Goal: Transaction & Acquisition: Purchase product/service

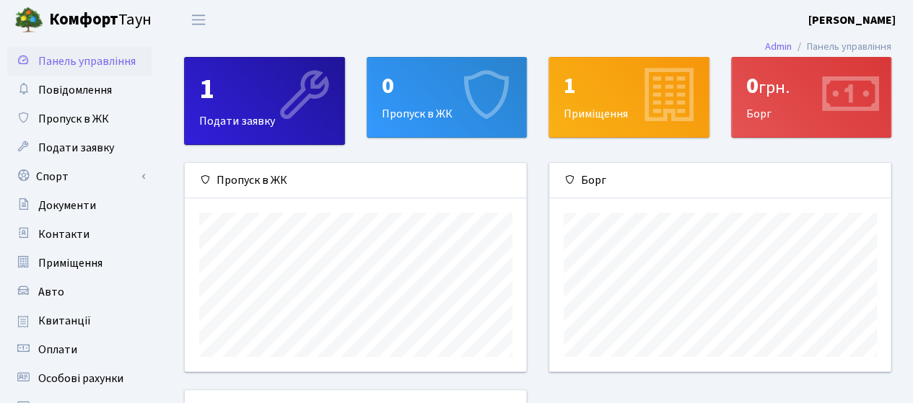
scroll to position [208, 342]
click at [68, 315] on span "Квитанції" at bounding box center [64, 321] width 53 height 16
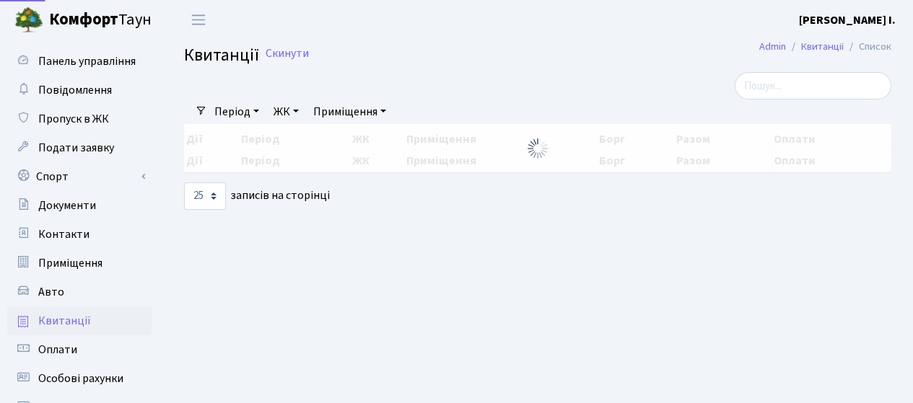
select select "25"
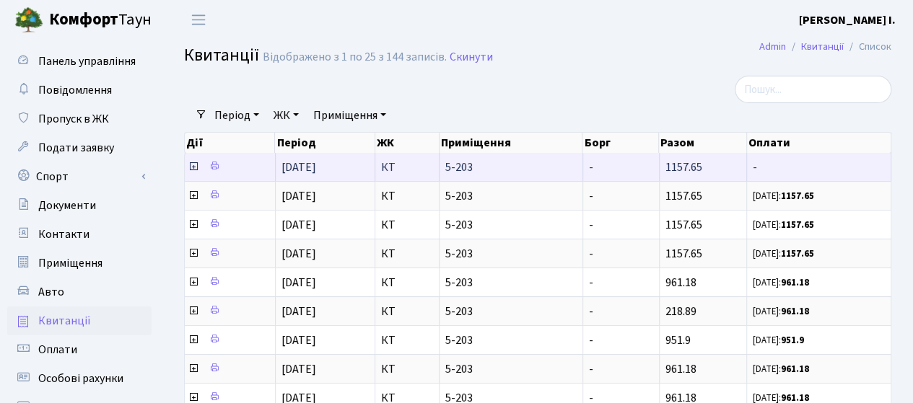
click at [196, 170] on icon at bounding box center [194, 167] width 12 height 12
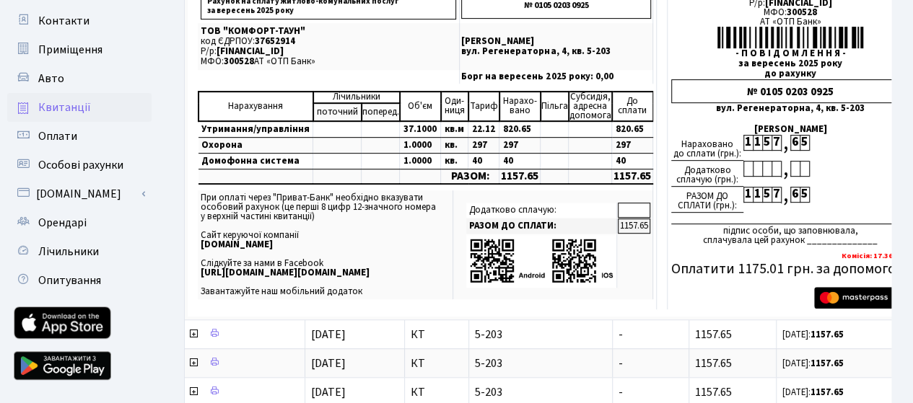
scroll to position [284, 0]
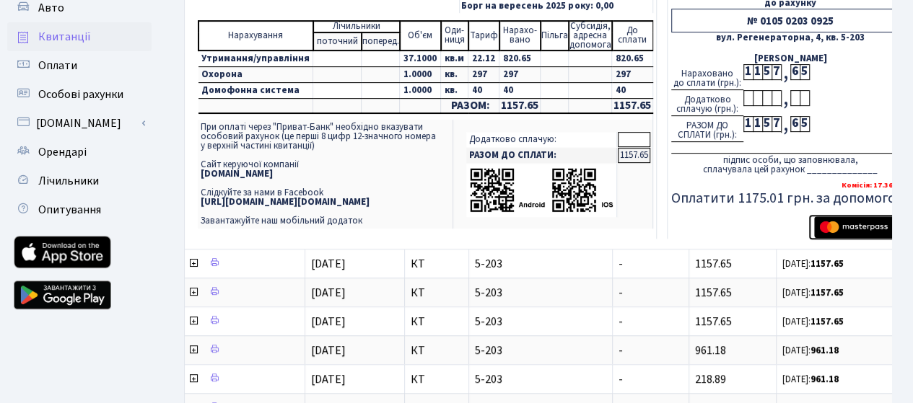
click at [825, 227] on img "submit" at bounding box center [859, 227] width 91 height 22
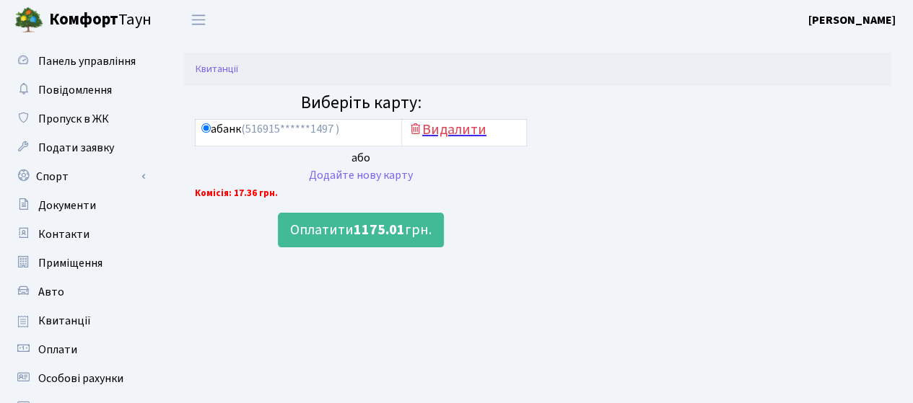
click at [447, 133] on h5 "Видалити" at bounding box center [464, 129] width 113 height 17
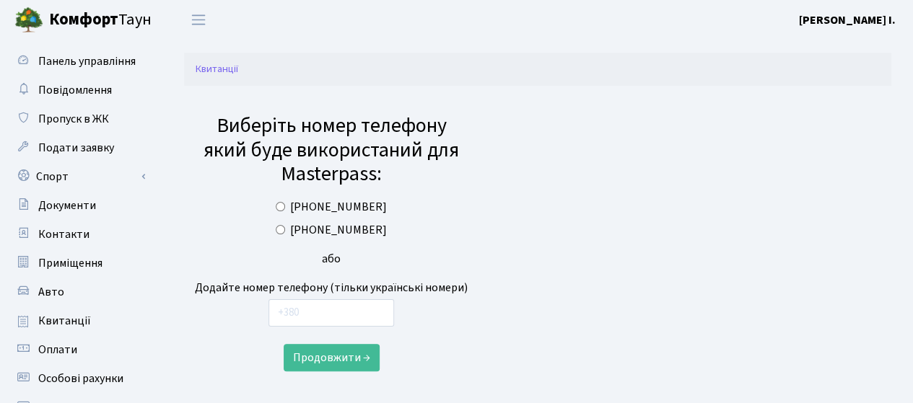
click at [285, 231] on input "+380979186236" at bounding box center [280, 229] width 9 height 9
click at [312, 310] on input "text" at bounding box center [331, 312] width 126 height 27
click at [312, 228] on label "+380979186236" at bounding box center [338, 230] width 97 height 17
click at [285, 228] on input "+380979186236" at bounding box center [280, 229] width 9 height 9
radio input "true"
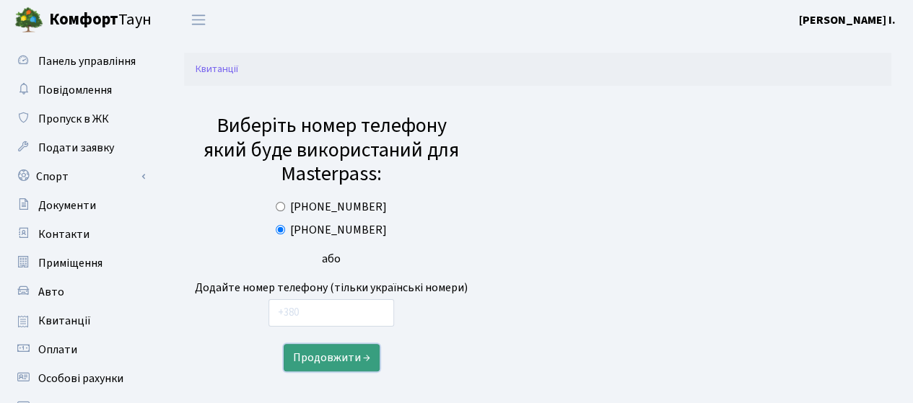
click at [318, 354] on button "Продовжити →" at bounding box center [332, 357] width 96 height 27
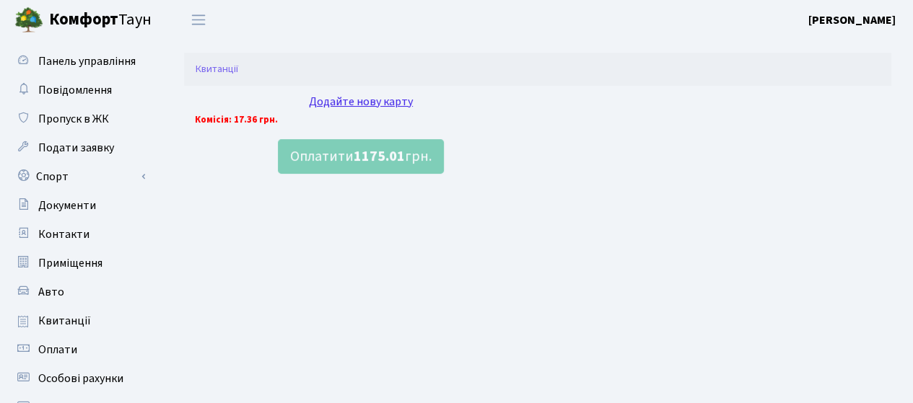
click at [330, 102] on div "Додайте нову карту" at bounding box center [361, 101] width 332 height 17
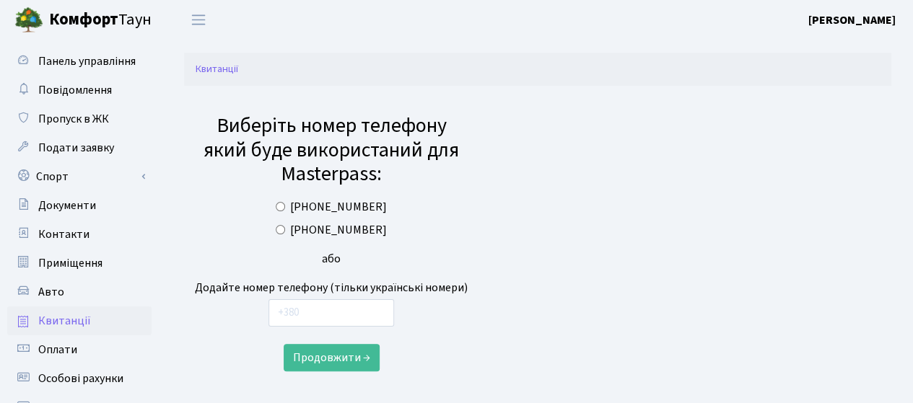
click at [59, 325] on span "Квитанції" at bounding box center [64, 321] width 53 height 16
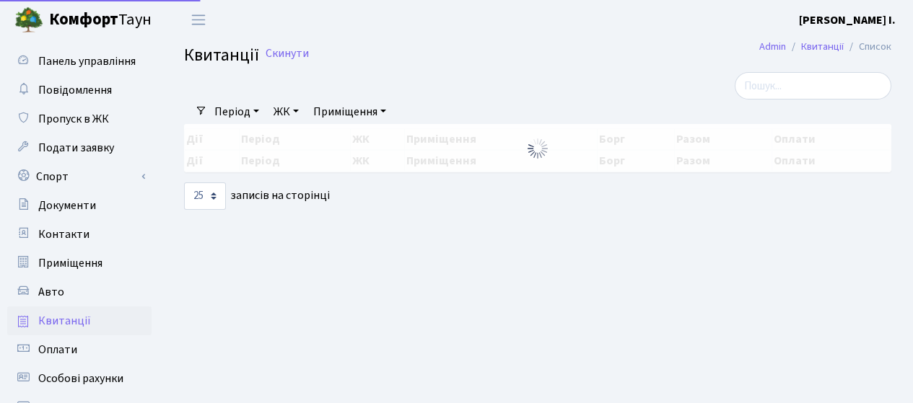
select select "25"
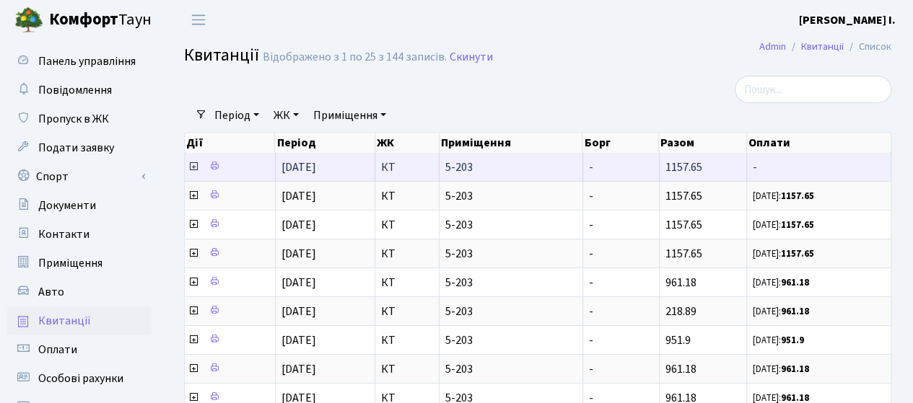
click at [191, 168] on icon at bounding box center [194, 167] width 12 height 12
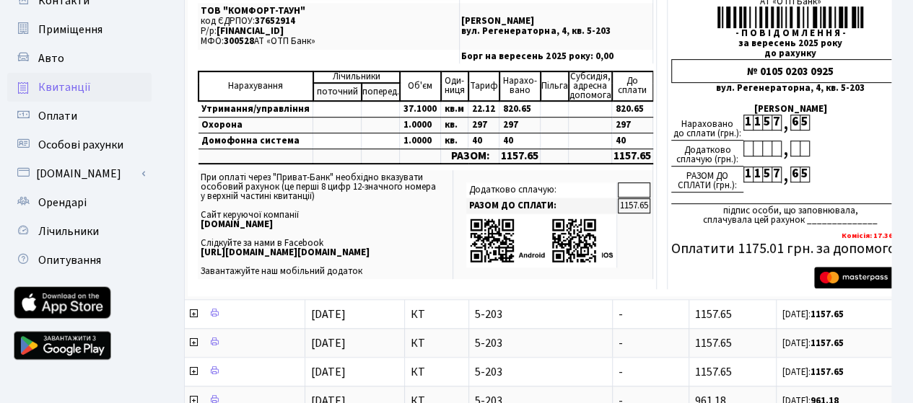
scroll to position [240, 0]
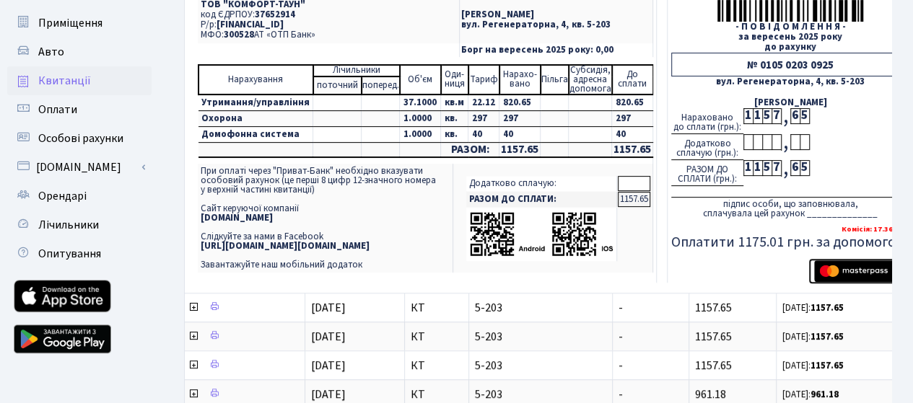
click at [838, 272] on img "submit" at bounding box center [859, 271] width 91 height 22
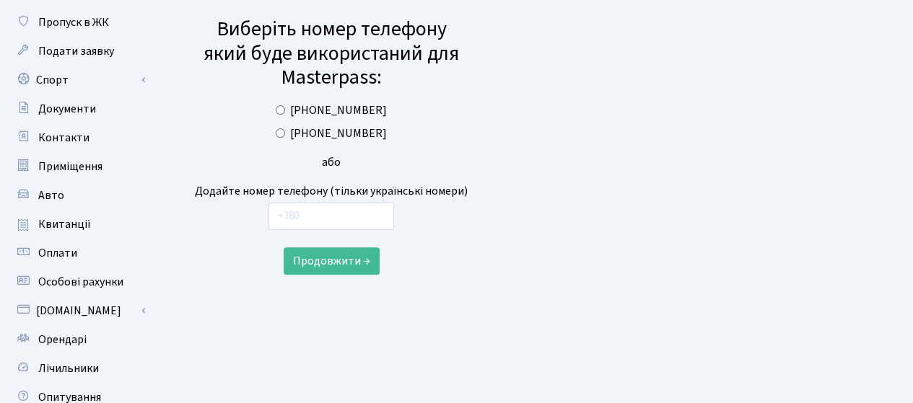
scroll to position [93, 0]
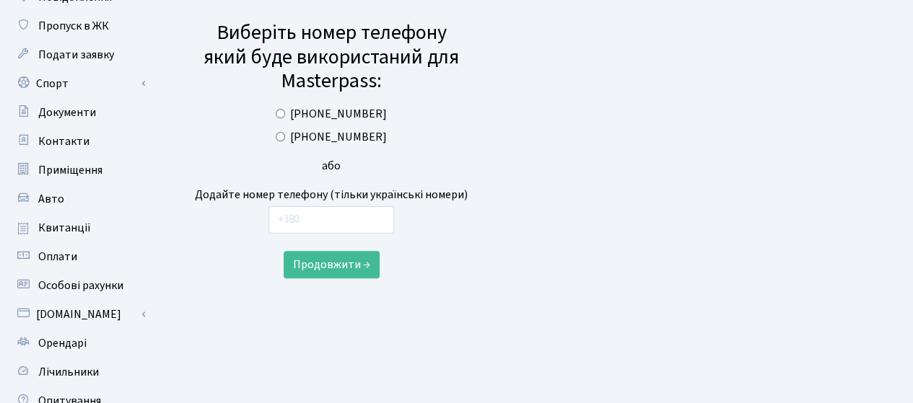
click at [311, 136] on label "+380979186236" at bounding box center [338, 136] width 97 height 17
click at [285, 136] on input "+380979186236" at bounding box center [280, 136] width 9 height 9
radio input "true"
click at [311, 136] on label "+380979186236" at bounding box center [338, 136] width 97 height 17
click at [285, 136] on input "+380979186236" at bounding box center [280, 136] width 9 height 9
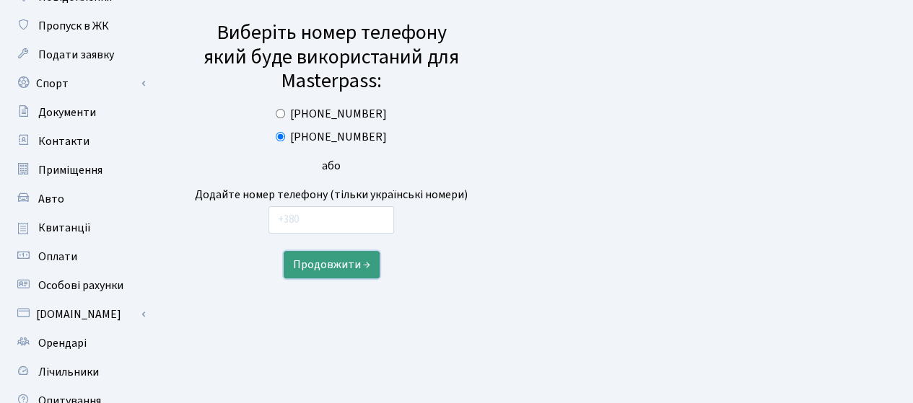
click at [332, 273] on button "Продовжити →" at bounding box center [332, 264] width 96 height 27
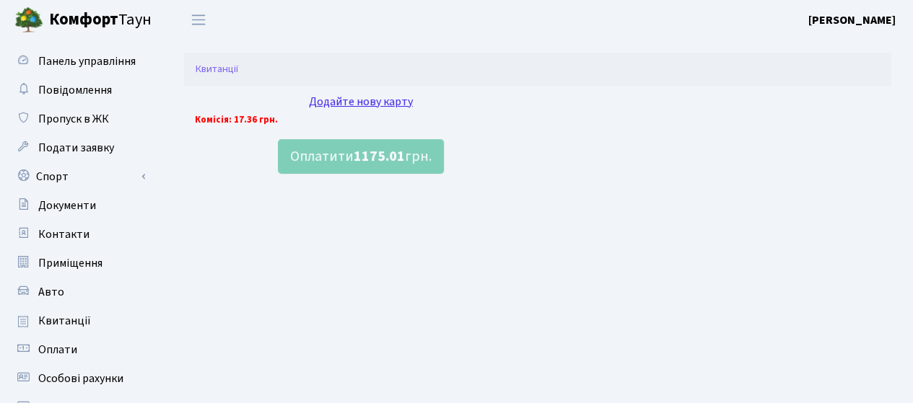
click at [360, 106] on div "Додайте нову карту" at bounding box center [361, 101] width 332 height 17
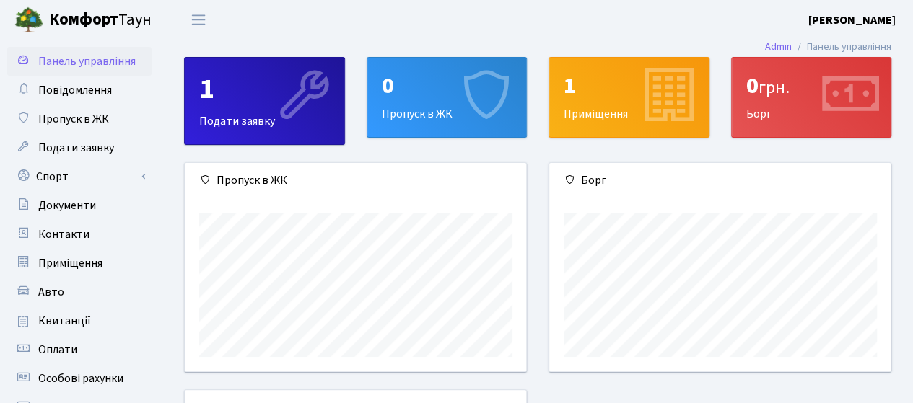
scroll to position [208, 342]
click at [59, 324] on span "Квитанції" at bounding box center [64, 321] width 53 height 16
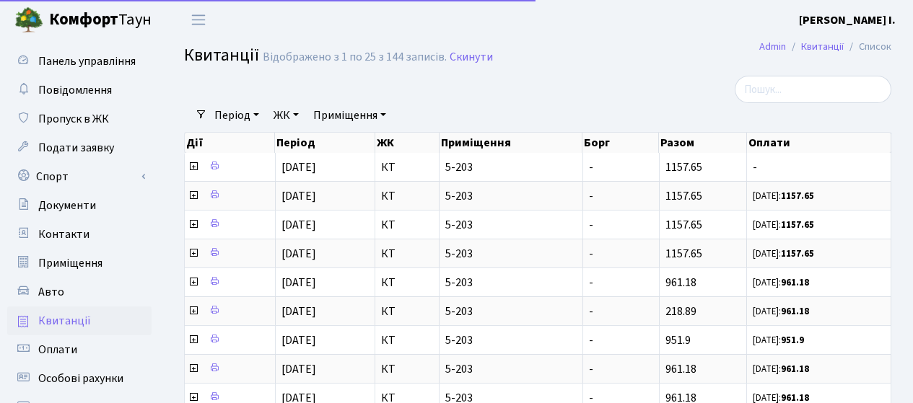
select select "25"
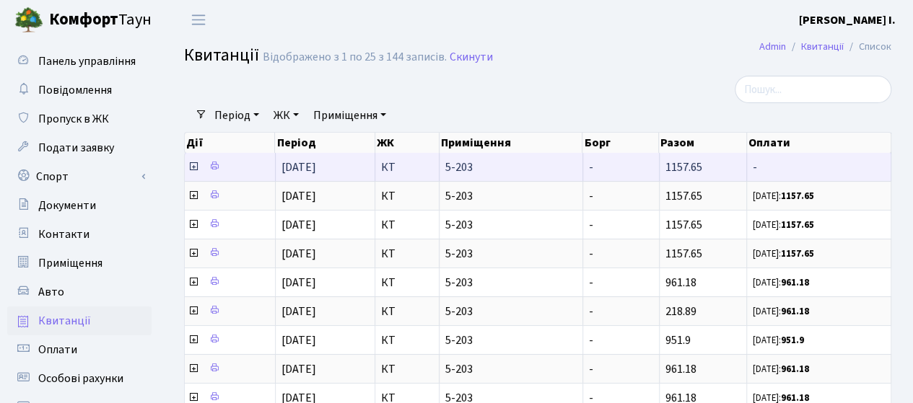
click at [192, 167] on icon at bounding box center [194, 167] width 12 height 12
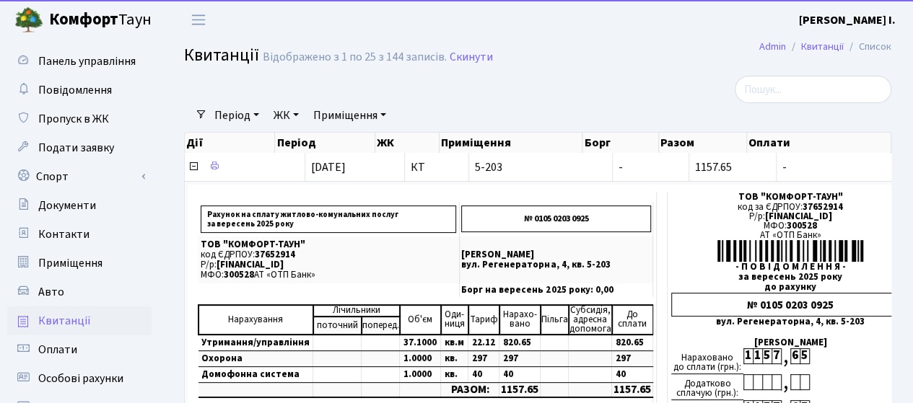
click at [540, 181] on td "Рахунок на сплату житлово-комунальних послуг за вересень 2025 року № 0105 0203 …" at bounding box center [553, 357] width 736 height 352
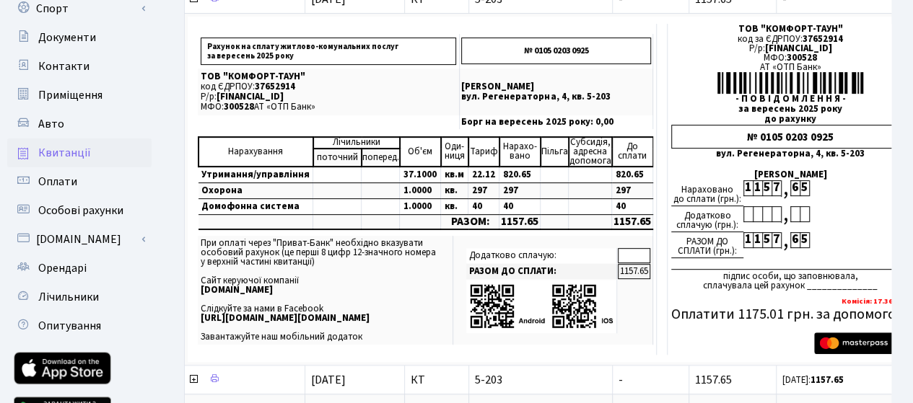
scroll to position [182, 0]
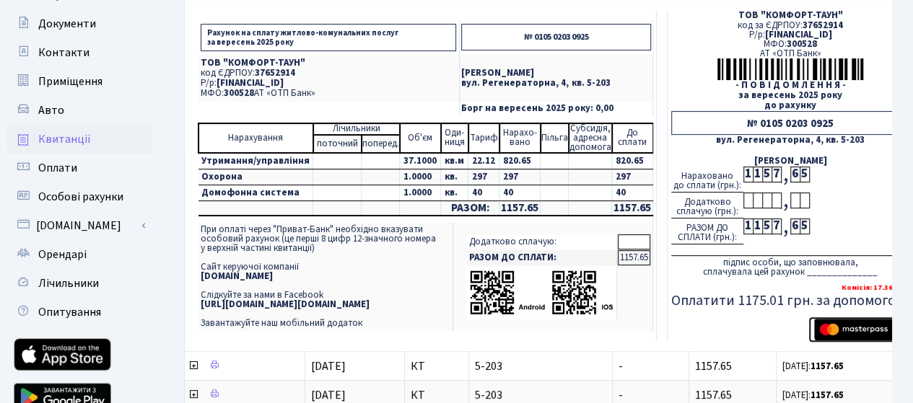
click at [826, 327] on img "submit" at bounding box center [859, 330] width 91 height 22
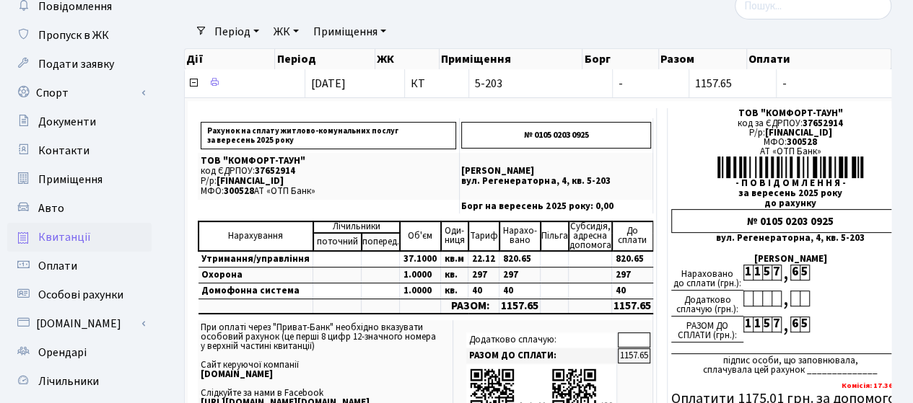
scroll to position [82, 0]
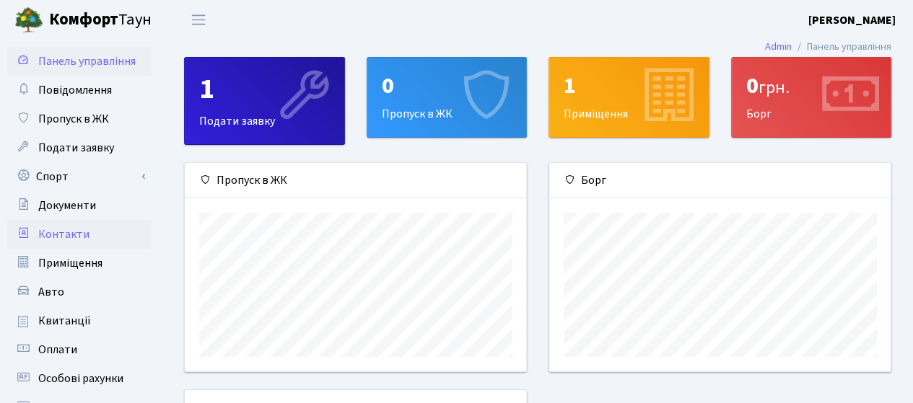
scroll to position [208, 342]
click at [59, 323] on span "Квитанції" at bounding box center [64, 321] width 53 height 16
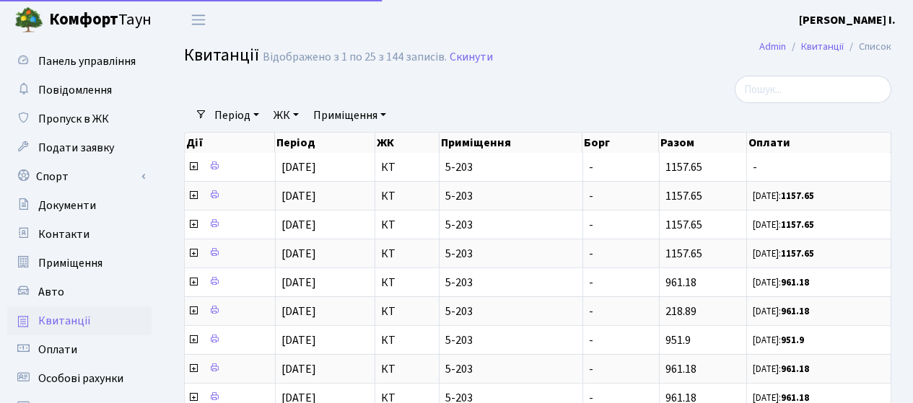
select select "25"
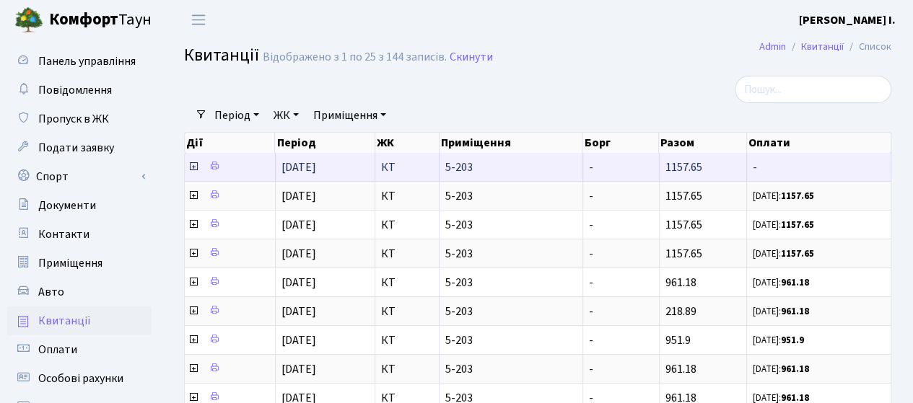
click at [192, 166] on icon at bounding box center [194, 167] width 12 height 12
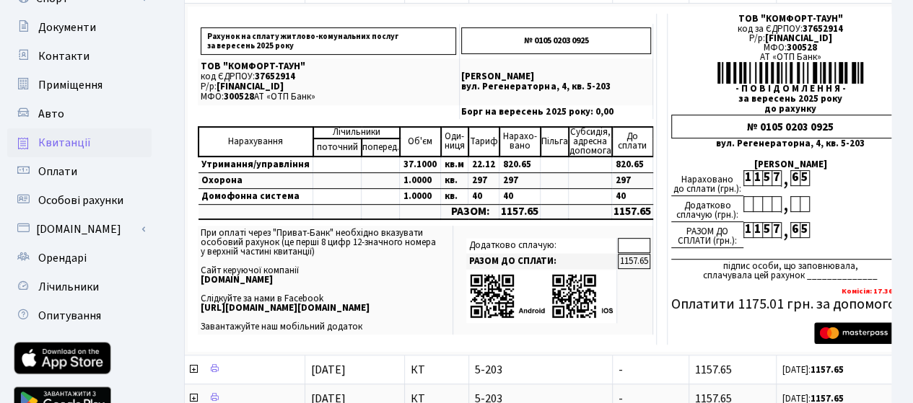
scroll to position [195, 0]
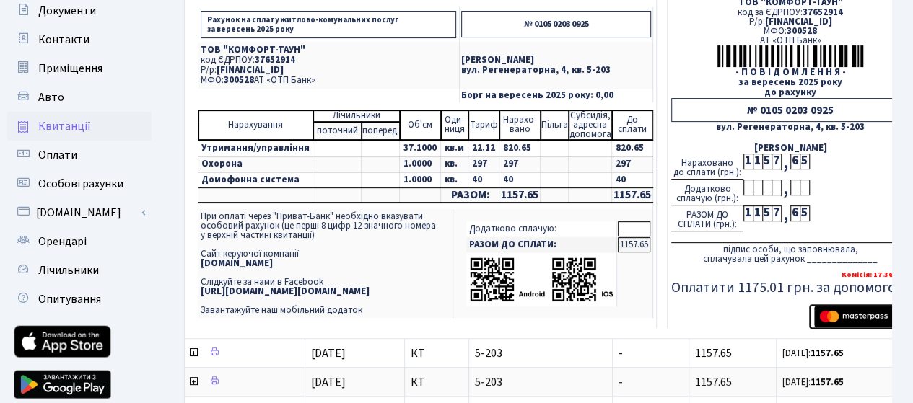
click at [824, 310] on img "submit" at bounding box center [859, 317] width 91 height 22
